Goal: Transaction & Acquisition: Purchase product/service

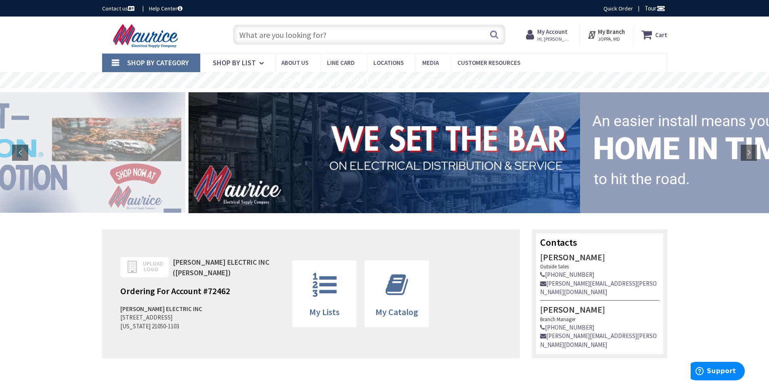
click at [650, 36] on icon at bounding box center [648, 34] width 14 height 15
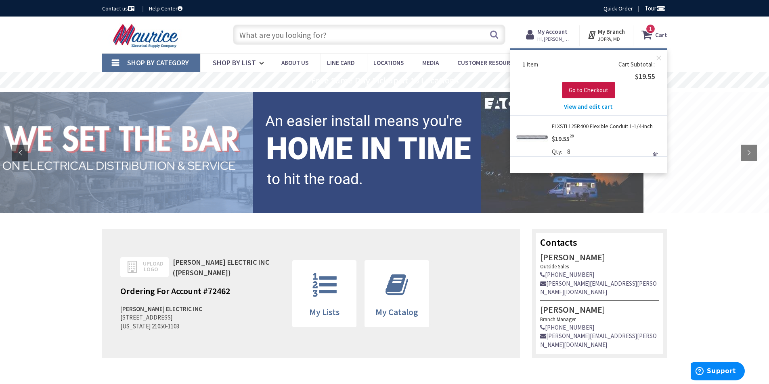
click at [592, 122] on link "FLXSTL125R400 Flexible Conduit 1-1/4-Inch" at bounding box center [601, 126] width 101 height 8
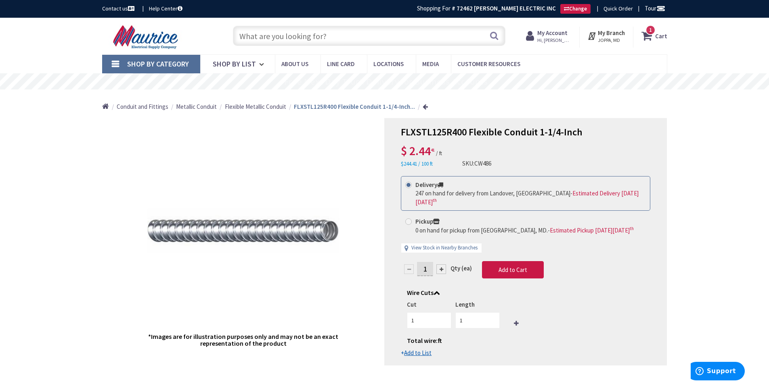
click at [654, 39] on icon at bounding box center [648, 36] width 14 height 15
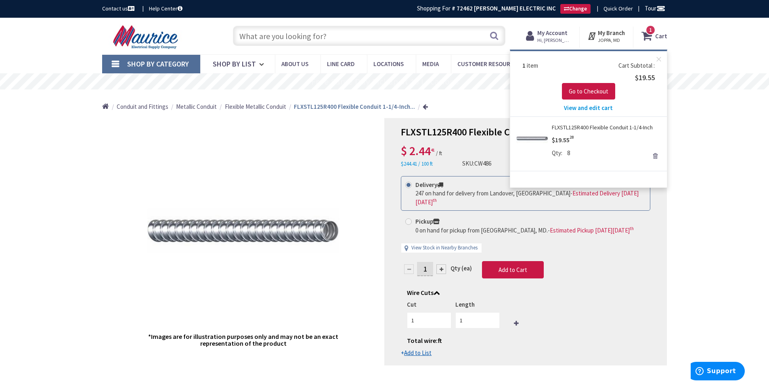
click at [655, 155] on link "Remove" at bounding box center [654, 155] width 11 height 11
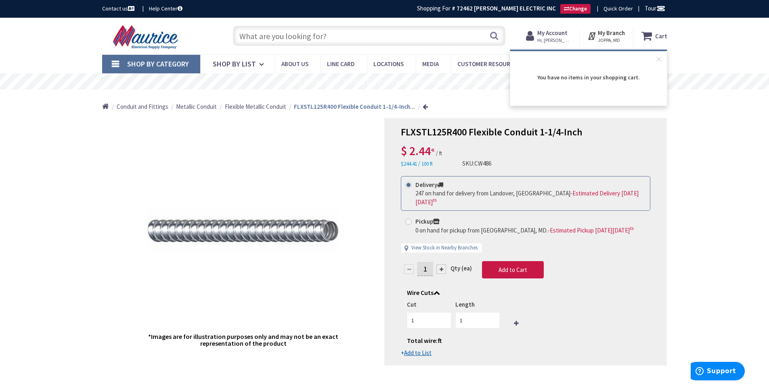
click at [411, 219] on span at bounding box center [408, 222] width 6 height 6
click at [411, 219] on input "Pickup 0 on hand for pickup from Joppa, MD. - Estimated Pickup on Tuesday, Sept…" at bounding box center [409, 221] width 5 height 5
radio input "true"
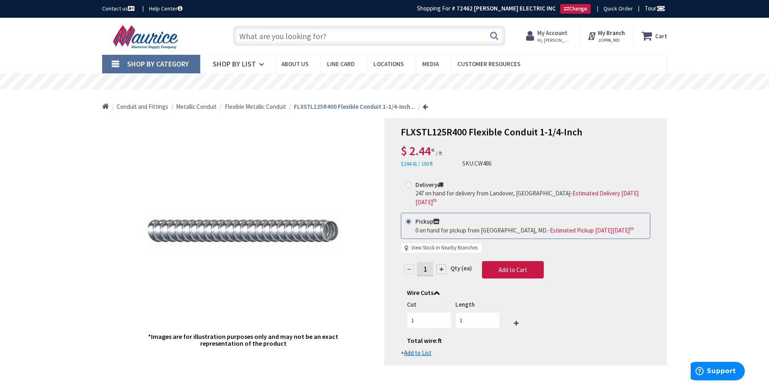
click at [441, 244] on link "View Stock in Nearby Branches" at bounding box center [444, 248] width 66 height 8
select select "data-availability"
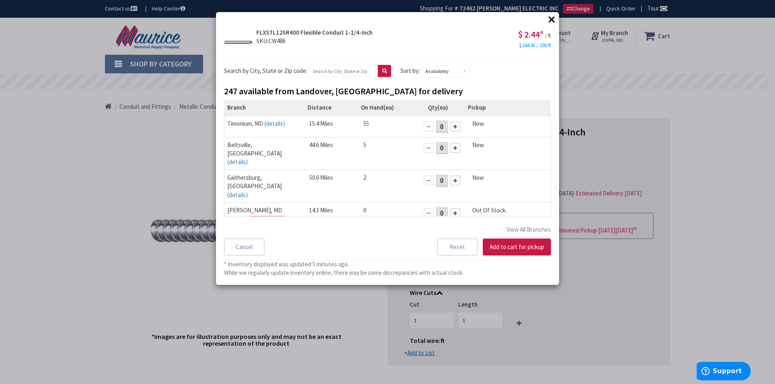
click at [451, 127] on div at bounding box center [455, 127] width 10 height 10
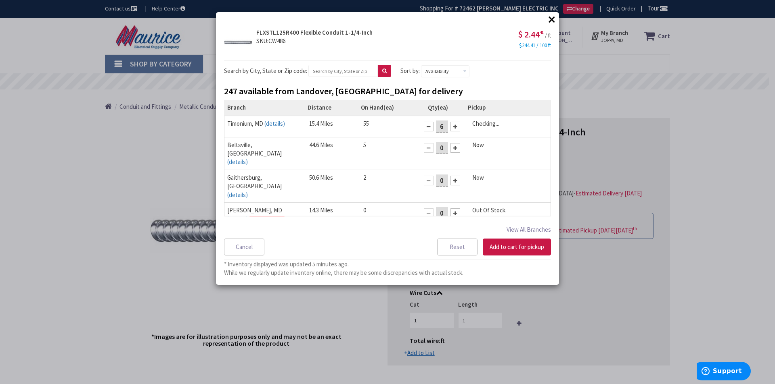
click at [451, 127] on div at bounding box center [455, 127] width 10 height 10
click at [508, 245] on button "Add to cart for pickup" at bounding box center [516, 247] width 68 height 17
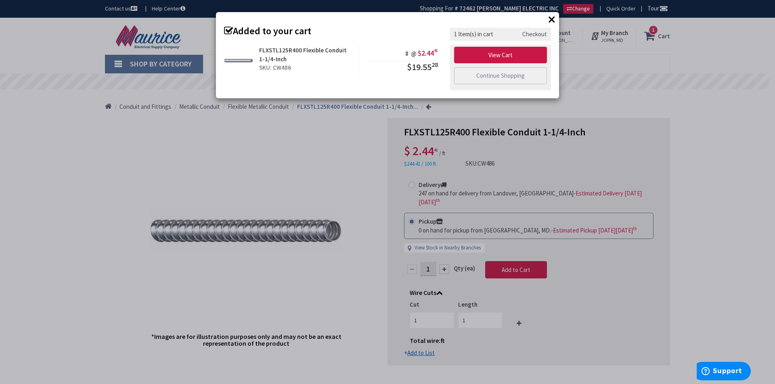
click at [333, 163] on div "× Added to your cart FLXSTL125R400 Flexible Conduit 1-1/4-Inch SKU: CW486 8 @ $…" at bounding box center [387, 192] width 775 height 384
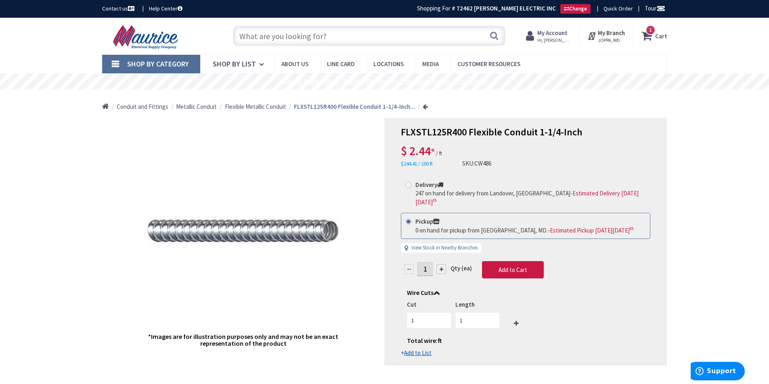
click at [313, 38] on input "text" at bounding box center [369, 36] width 272 height 20
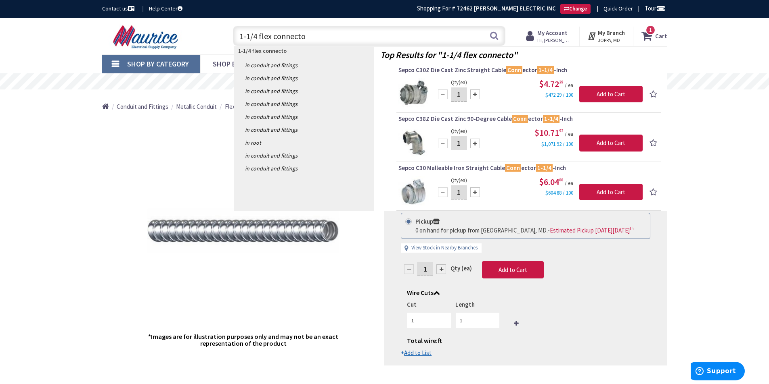
type input "1-1/4 flex connector"
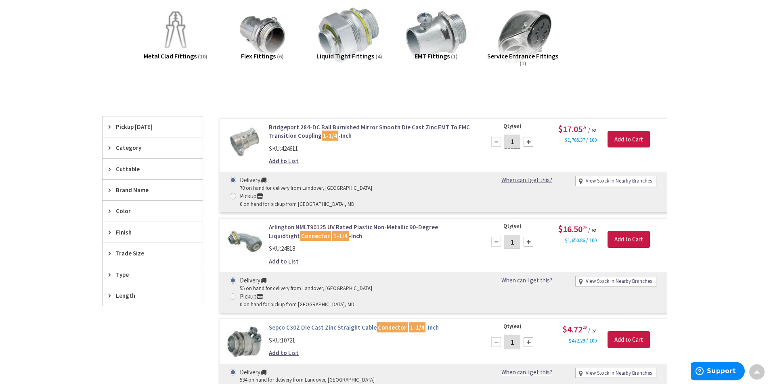
scroll to position [122, 0]
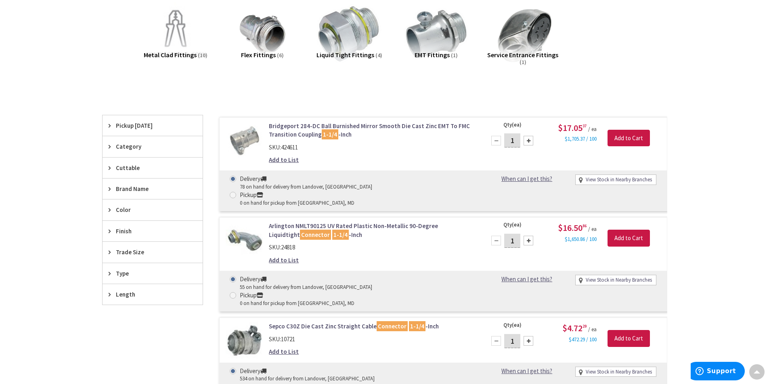
click at [340, 322] on link "Sepco C30Z Die Cast Zinc Straight Cable Connector 1-1/4 -Inch" at bounding box center [371, 326] width 205 height 8
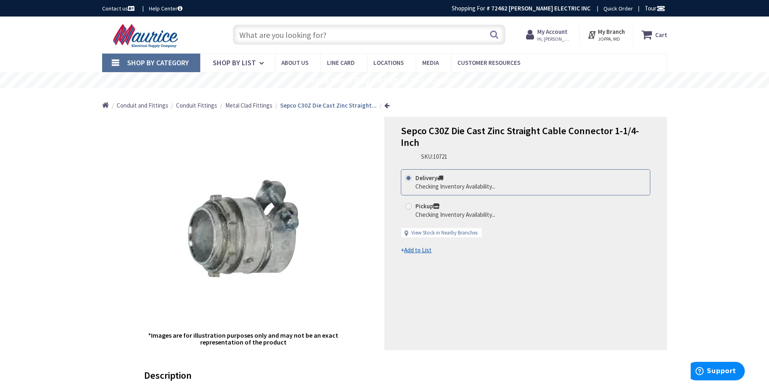
click at [410, 205] on span at bounding box center [408, 206] width 6 height 6
click at [410, 205] on input "Pickup Checking Inventory Availability..." at bounding box center [409, 206] width 5 height 5
radio input "true"
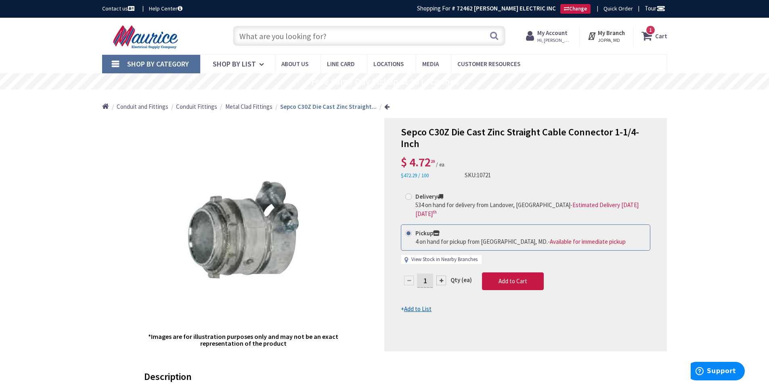
click at [441, 256] on link "View Stock in Nearby Branches" at bounding box center [444, 260] width 66 height 8
select select "data-availability"
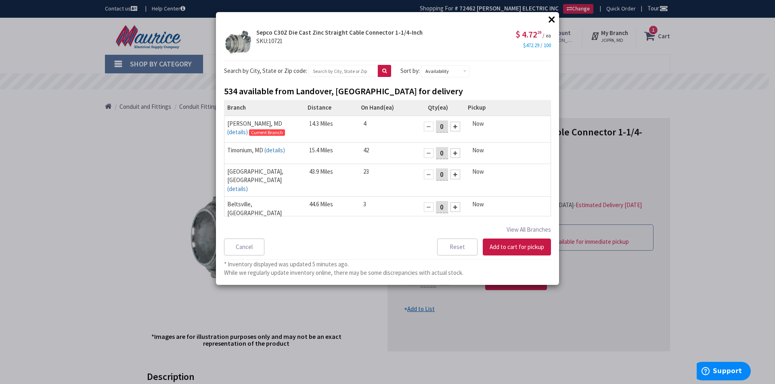
click at [451, 153] on div at bounding box center [455, 153] width 10 height 10
click at [519, 246] on button "Add to cart for pickup" at bounding box center [516, 247] width 68 height 17
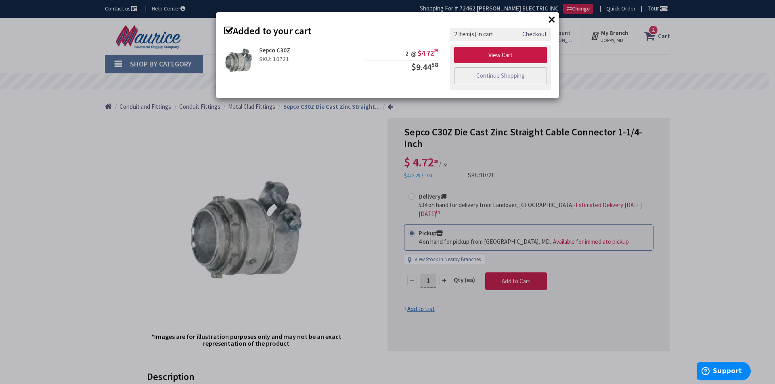
click at [343, 175] on div "× Added to your cart Sepco C30Z SKU: 10721 2 @ $4.72 29 $9.44 58" at bounding box center [387, 192] width 775 height 384
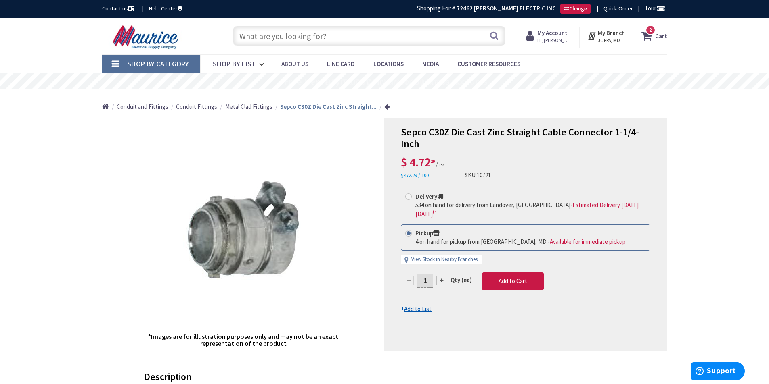
click at [324, 39] on input "text" at bounding box center [369, 36] width 272 height 20
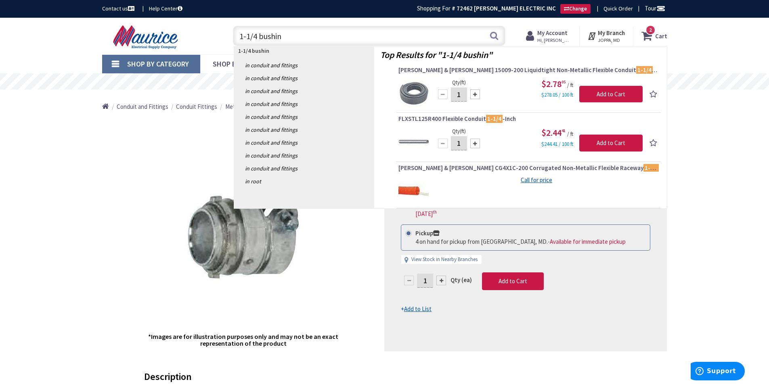
type input "1-1/4 bushing"
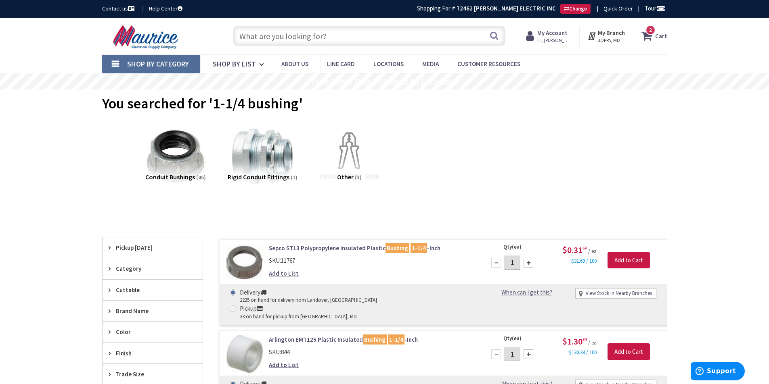
click at [603, 290] on link "View Stock in Nearby Branches" at bounding box center [618, 294] width 66 height 8
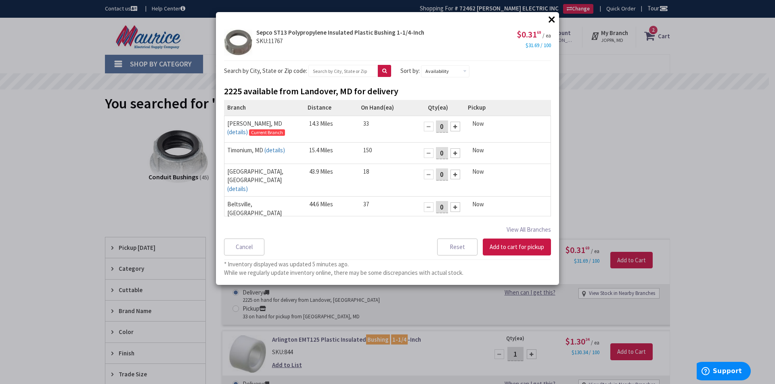
click at [618, 190] on div "× × Sepco ST13 Polypropylene Insulated Plastic Bushing 1-1/4-Inch SKU: 11767 $0…" at bounding box center [387, 192] width 775 height 384
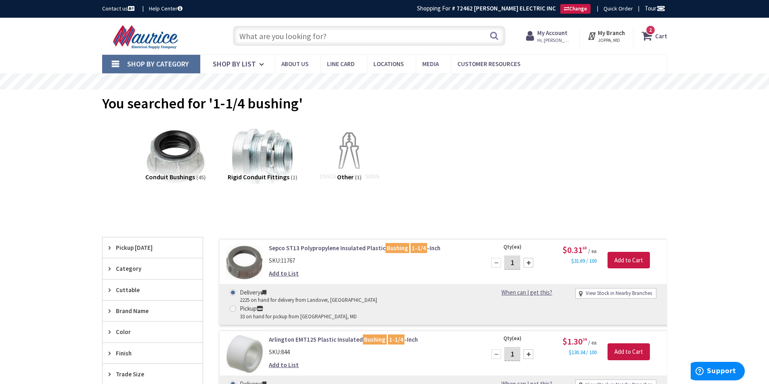
click at [236, 306] on span at bounding box center [233, 309] width 6 height 6
click at [237, 306] on input "Pickup 33 on hand for pickup from Joppa, MD" at bounding box center [234, 308] width 5 height 5
radio input "true"
click at [609, 294] on link "View Stock in Nearby Branches" at bounding box center [618, 294] width 66 height 8
select select "data-availability"
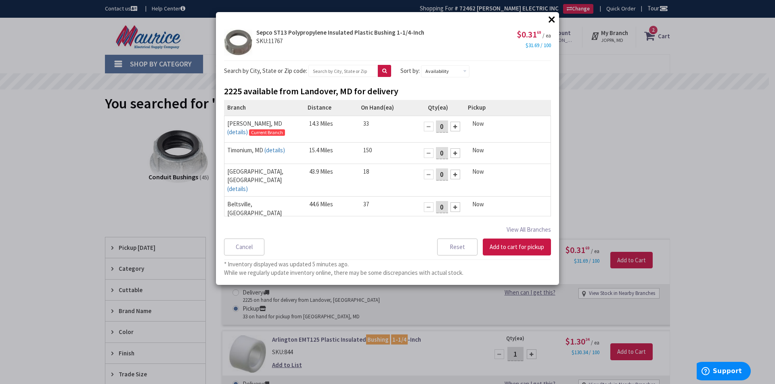
click at [453, 153] on div at bounding box center [455, 153] width 10 height 10
click at [510, 244] on button "Add to cart for pickup" at bounding box center [516, 247] width 68 height 17
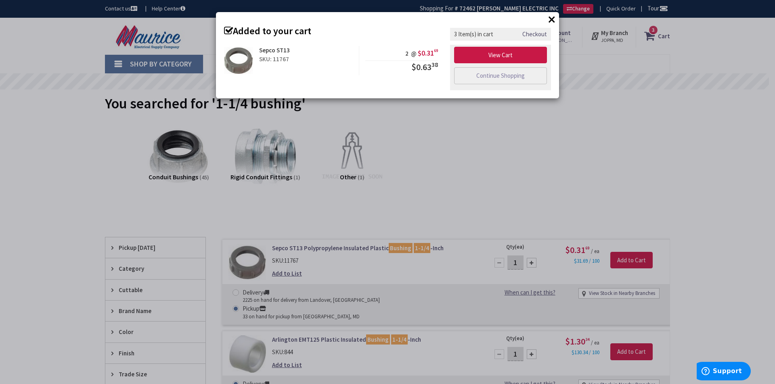
click at [487, 140] on div "× Added to your cart Sepco ST13 SKU: 11767 2 @ $0.31 69 $0.63 38" at bounding box center [387, 192] width 775 height 384
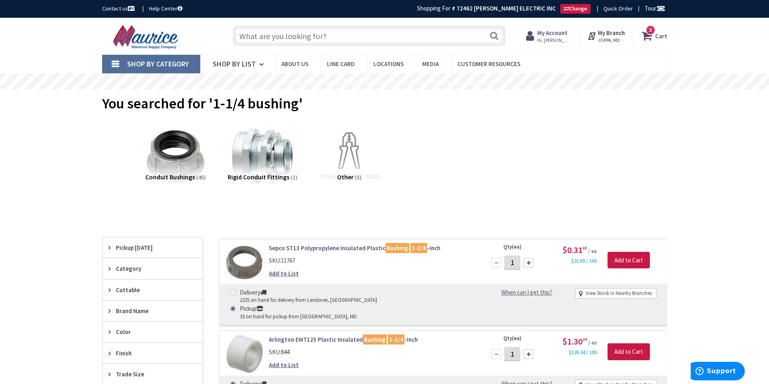
click at [304, 42] on input "text" at bounding box center [369, 36] width 272 height 20
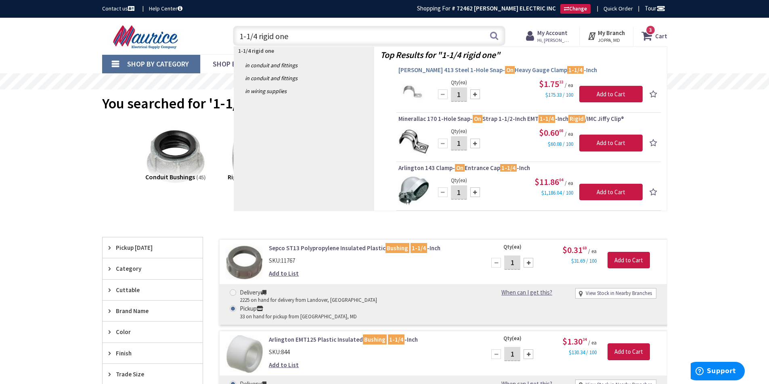
type input "1-1/4 rigid one"
click at [481, 71] on span "Crouse-Hinds 413 Steel 1-Hole Snap- On Heavy Gauge Clamp 1-1/4 -Inch" at bounding box center [528, 70] width 260 height 8
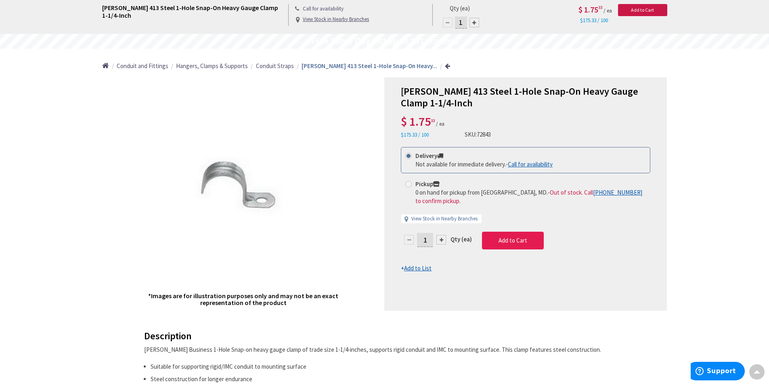
scroll to position [40, 0]
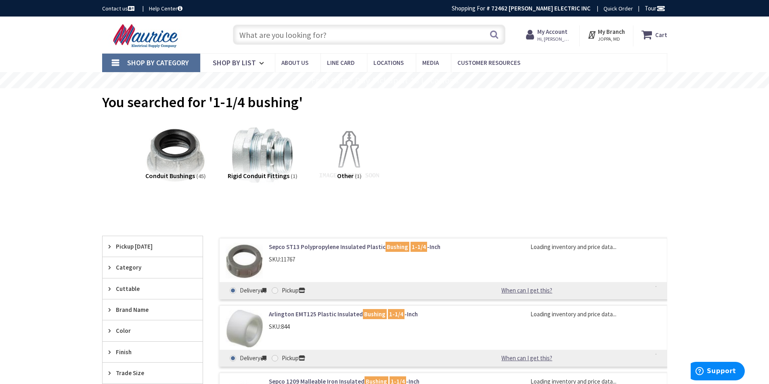
click at [267, 32] on input "text" at bounding box center [369, 35] width 272 height 20
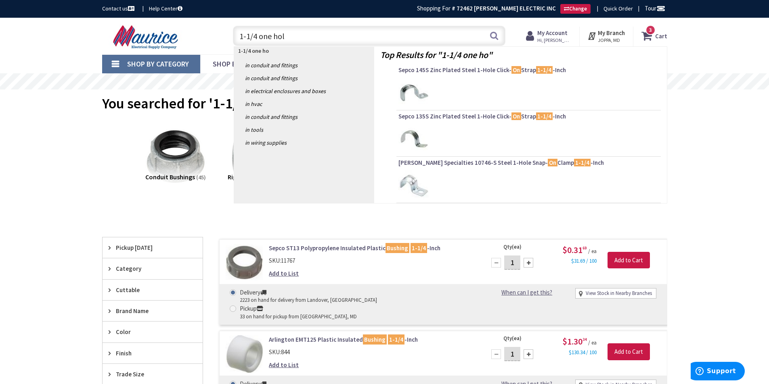
type input "1-1/4 one hole"
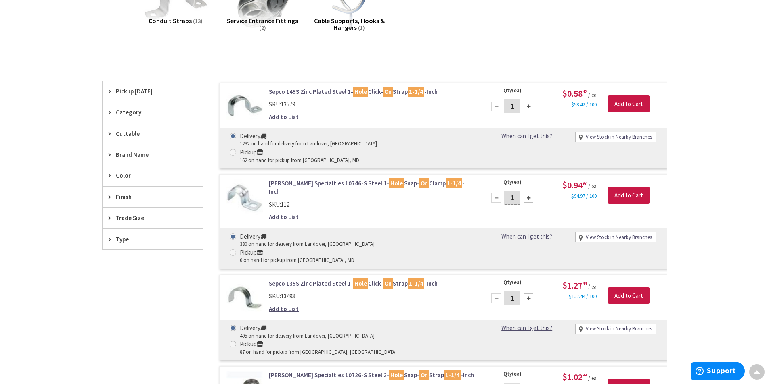
scroll to position [161, 0]
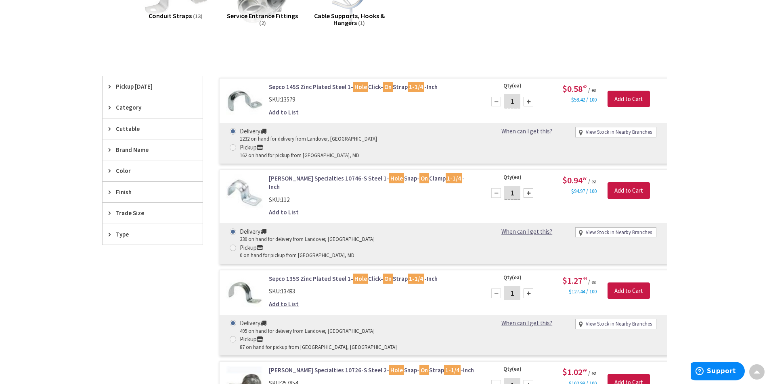
click at [307, 275] on link "Sepco 135S Zinc Plated Steel 1- Hole Click- On Strap 1-1/4 -Inch" at bounding box center [371, 279] width 205 height 8
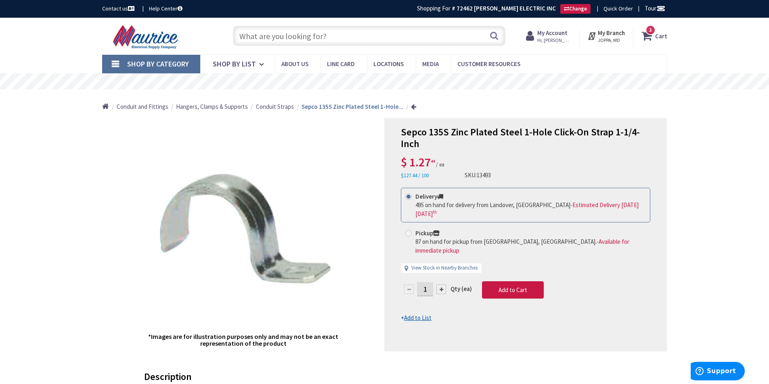
click at [408, 230] on span at bounding box center [408, 233] width 6 height 6
click at [408, 231] on input "Pickup 87 on hand for pickup from Joppa, MD. - Available for immediate pickup" at bounding box center [409, 233] width 5 height 5
radio input "true"
click at [443, 265] on link "View Stock in Nearby Branches" at bounding box center [444, 269] width 66 height 8
select select "data-availability"
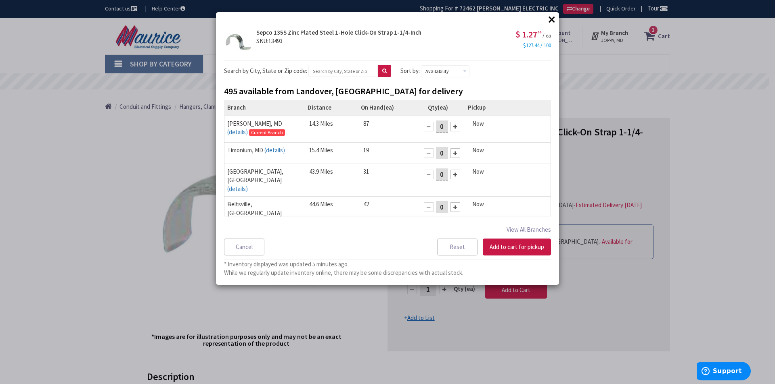
click at [450, 151] on div at bounding box center [455, 153] width 10 height 10
click at [505, 247] on button "Add to cart for pickup" at bounding box center [516, 247] width 68 height 17
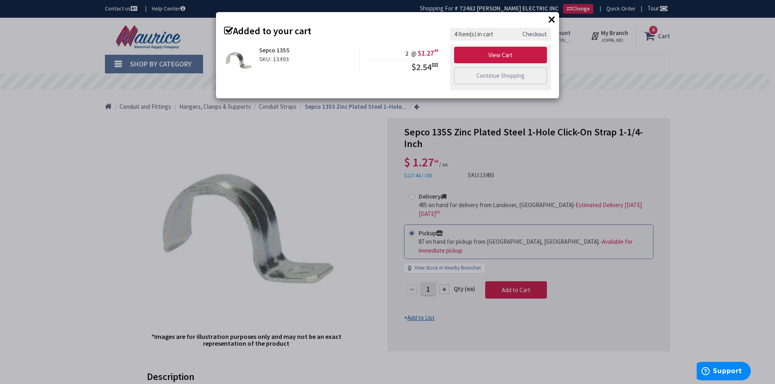
click at [332, 146] on div "× Added to your cart Sepco 135S SKU: 13493 2 @ $1.27 44 $2.54 88" at bounding box center [387, 192] width 775 height 384
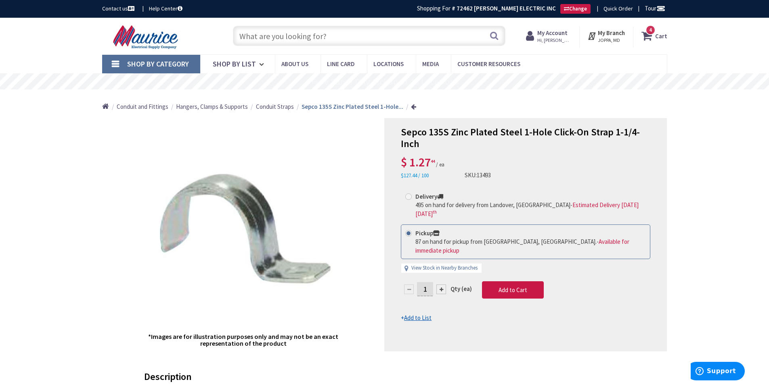
click at [648, 40] on icon at bounding box center [648, 36] width 14 height 15
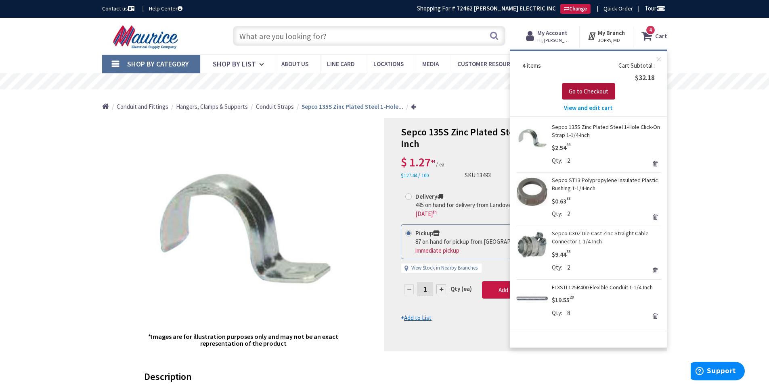
click at [586, 89] on span "Go to Checkout" at bounding box center [588, 92] width 40 height 8
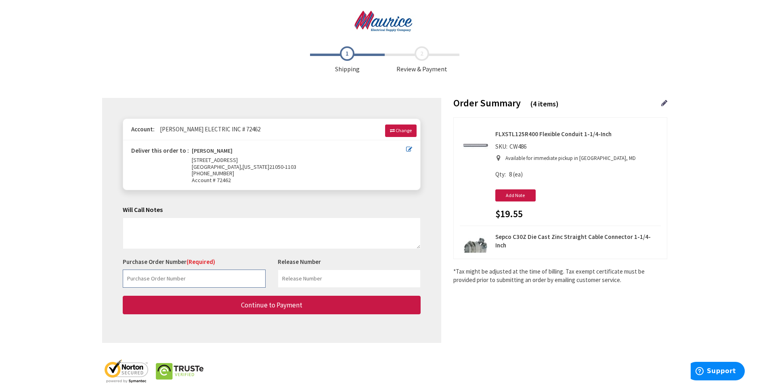
click at [155, 275] on input "text" at bounding box center [194, 279] width 143 height 18
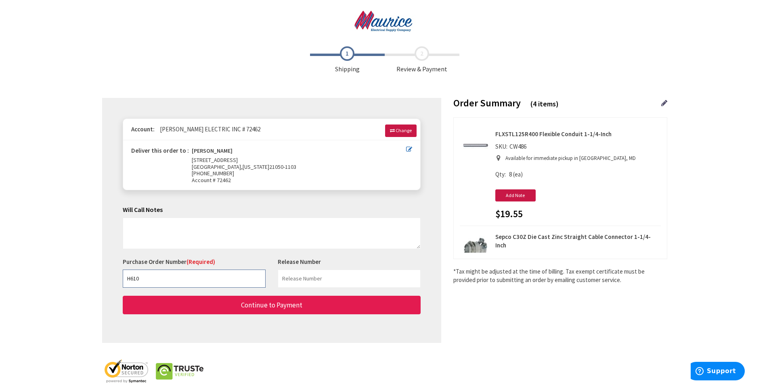
type input "H610"
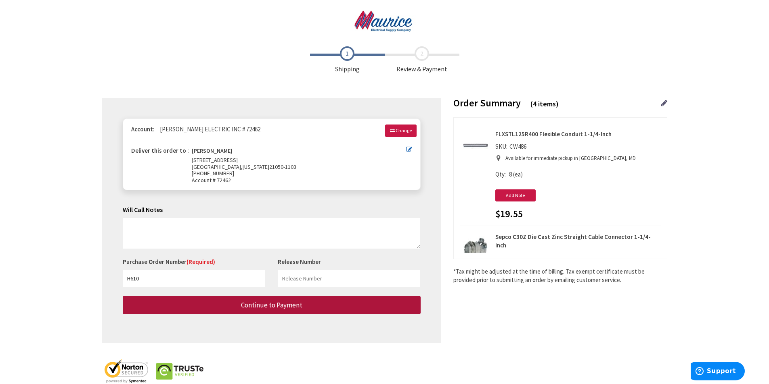
click at [276, 307] on span "Continue to Payment" at bounding box center [271, 305] width 61 height 9
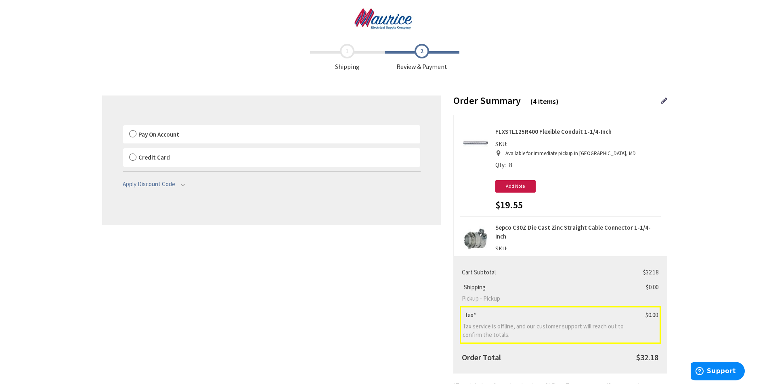
scroll to position [76, 0]
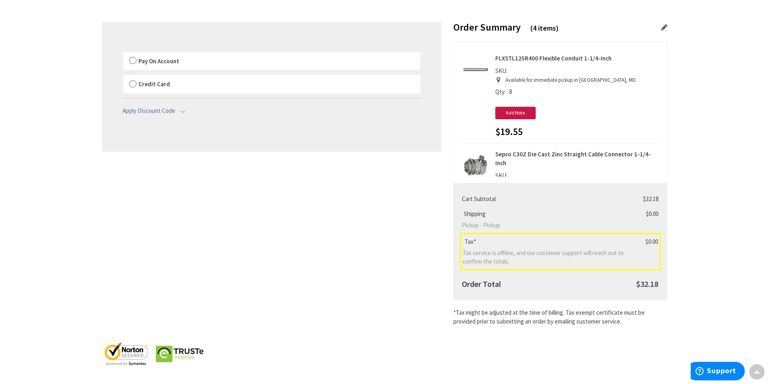
click at [515, 285] on th "Order Total" at bounding box center [546, 280] width 173 height 20
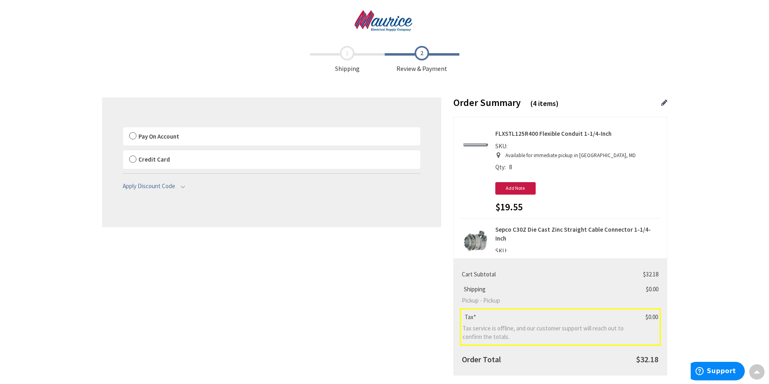
scroll to position [0, 0]
click at [134, 135] on label "Pay On Account" at bounding box center [271, 137] width 297 height 19
click at [123, 129] on input "Pay On Account" at bounding box center [123, 129] width 0 height 0
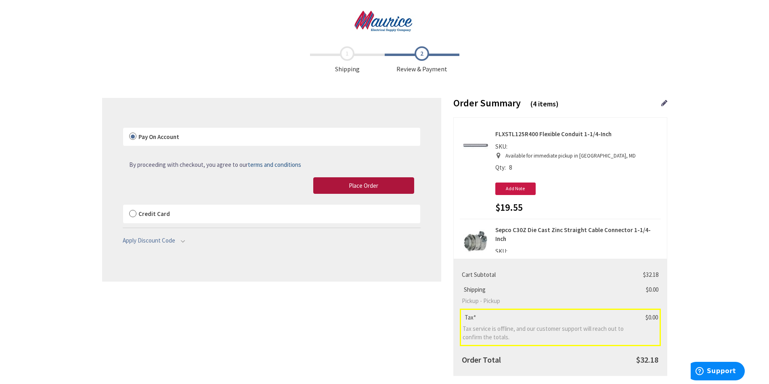
drag, startPoint x: 349, startPoint y: 186, endPoint x: 340, endPoint y: 182, distance: 10.2
click at [349, 186] on span "Place Order" at bounding box center [363, 186] width 29 height 8
